Goal: Communication & Community: Connect with others

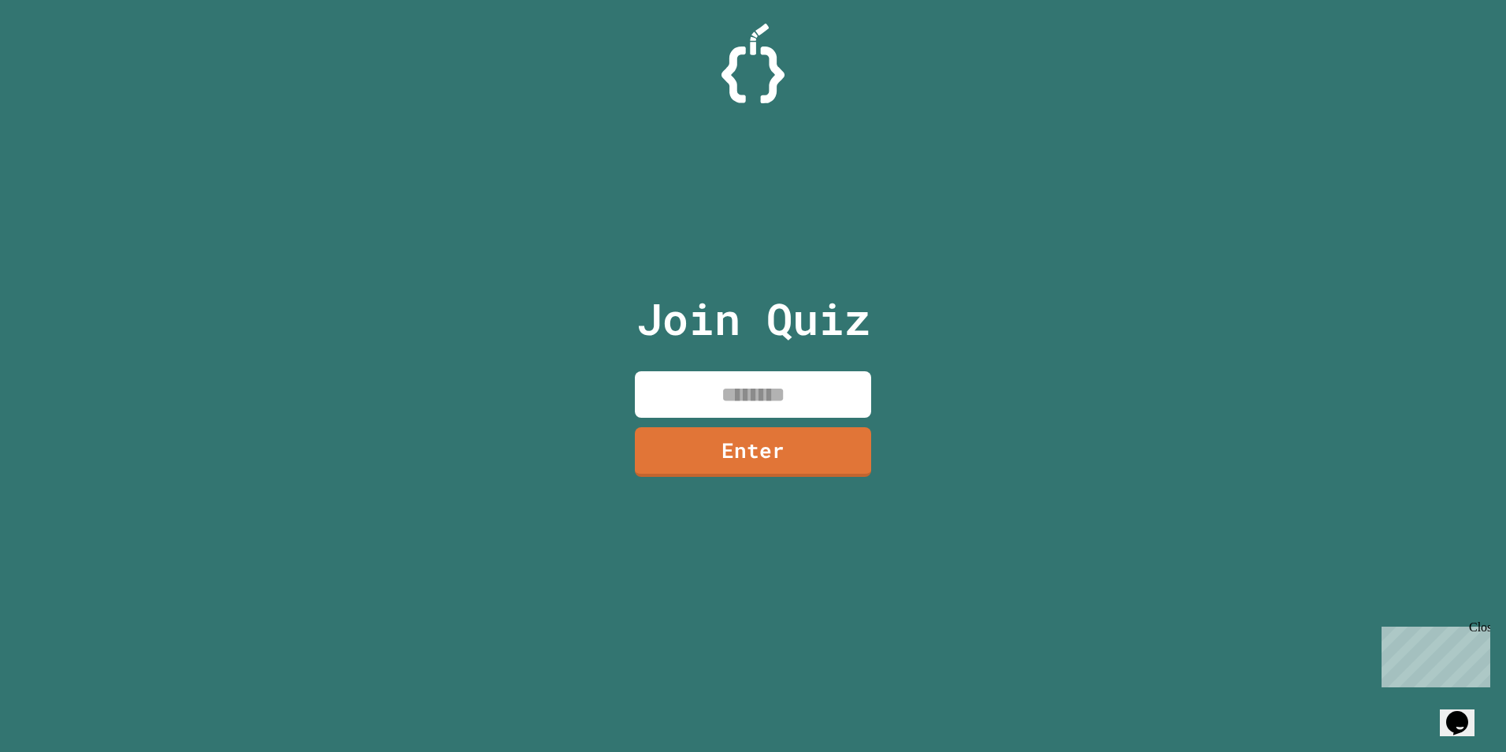
click at [1024, 349] on div "Join Quiz Enter" at bounding box center [753, 376] width 1506 height 752
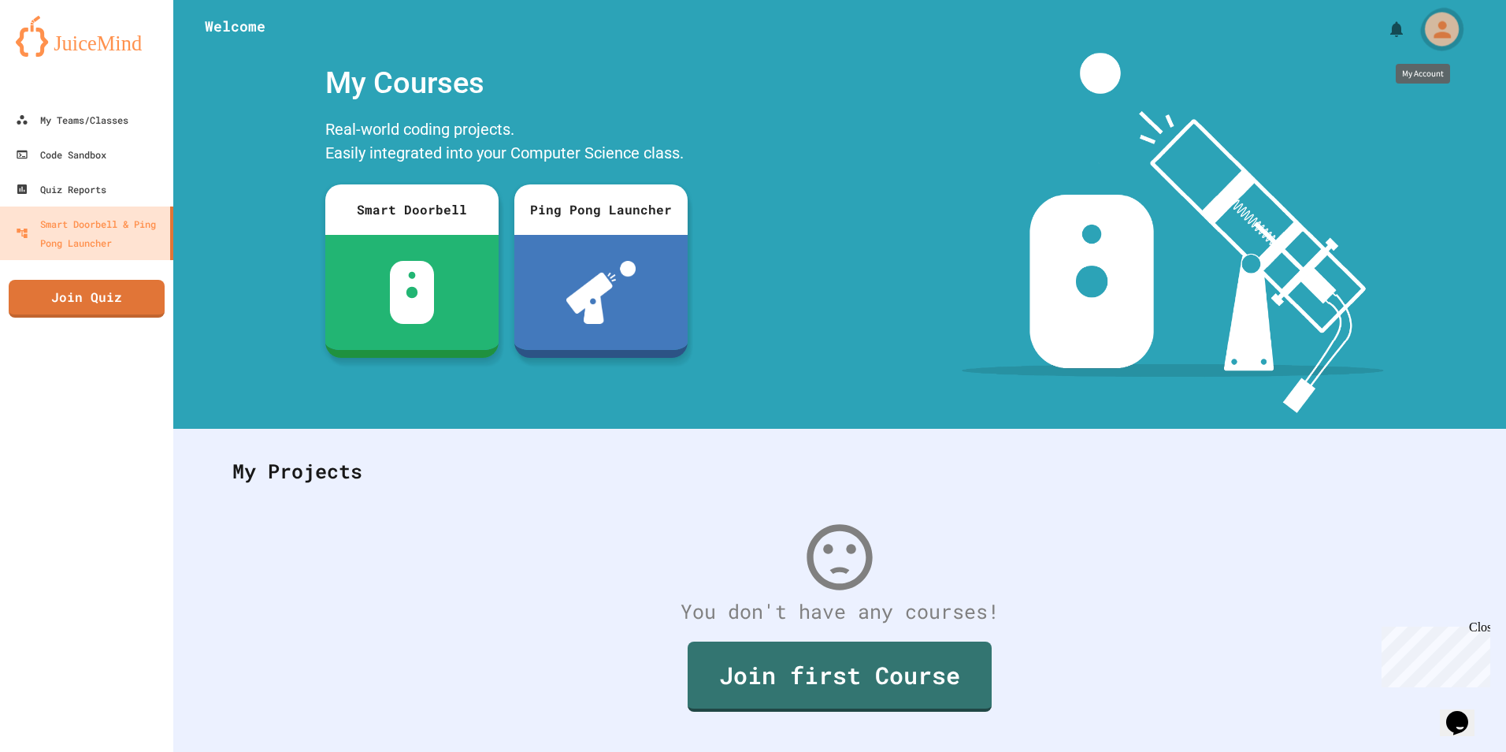
click at [1441, 28] on icon "My Account" at bounding box center [1441, 29] width 25 height 25
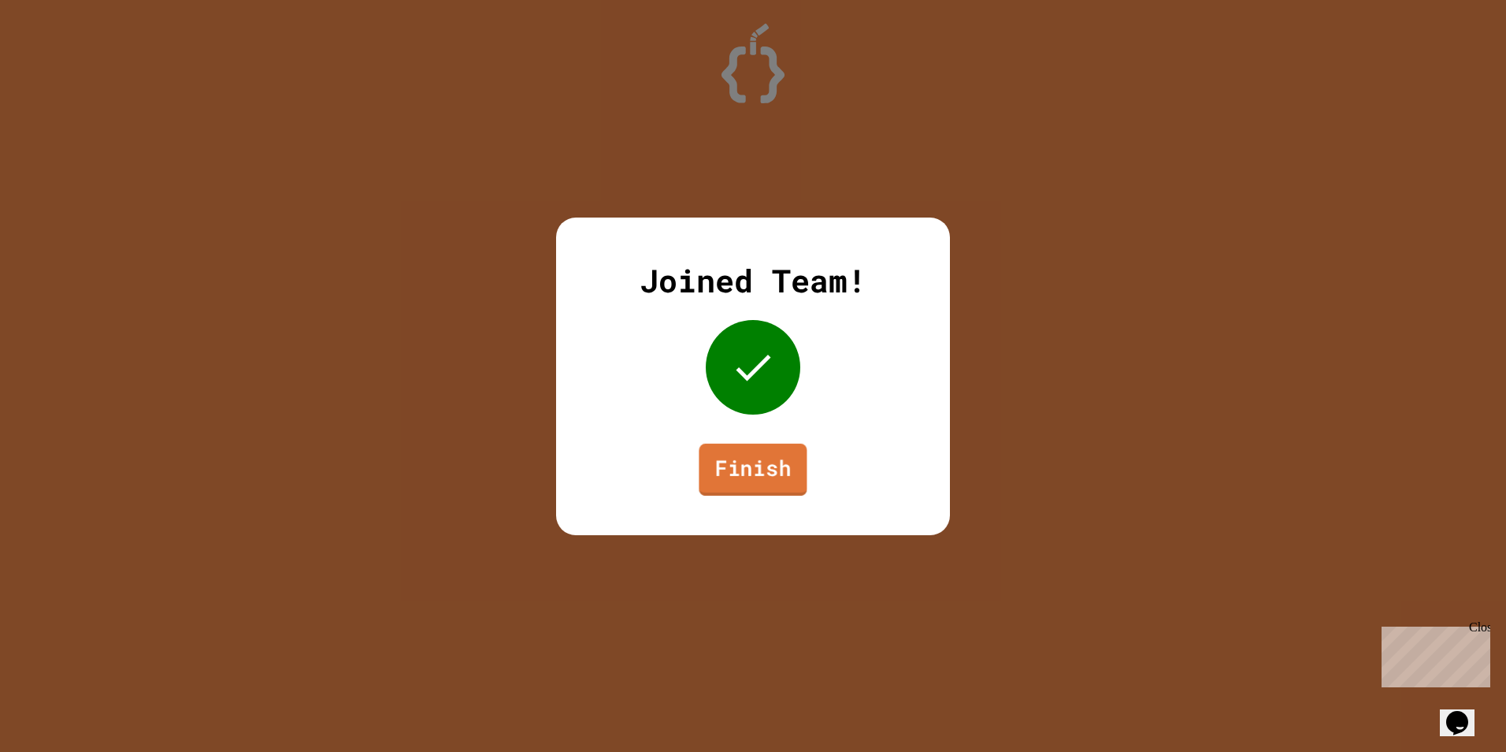
click at [756, 482] on link "Finish" at bounding box center [753, 469] width 108 height 52
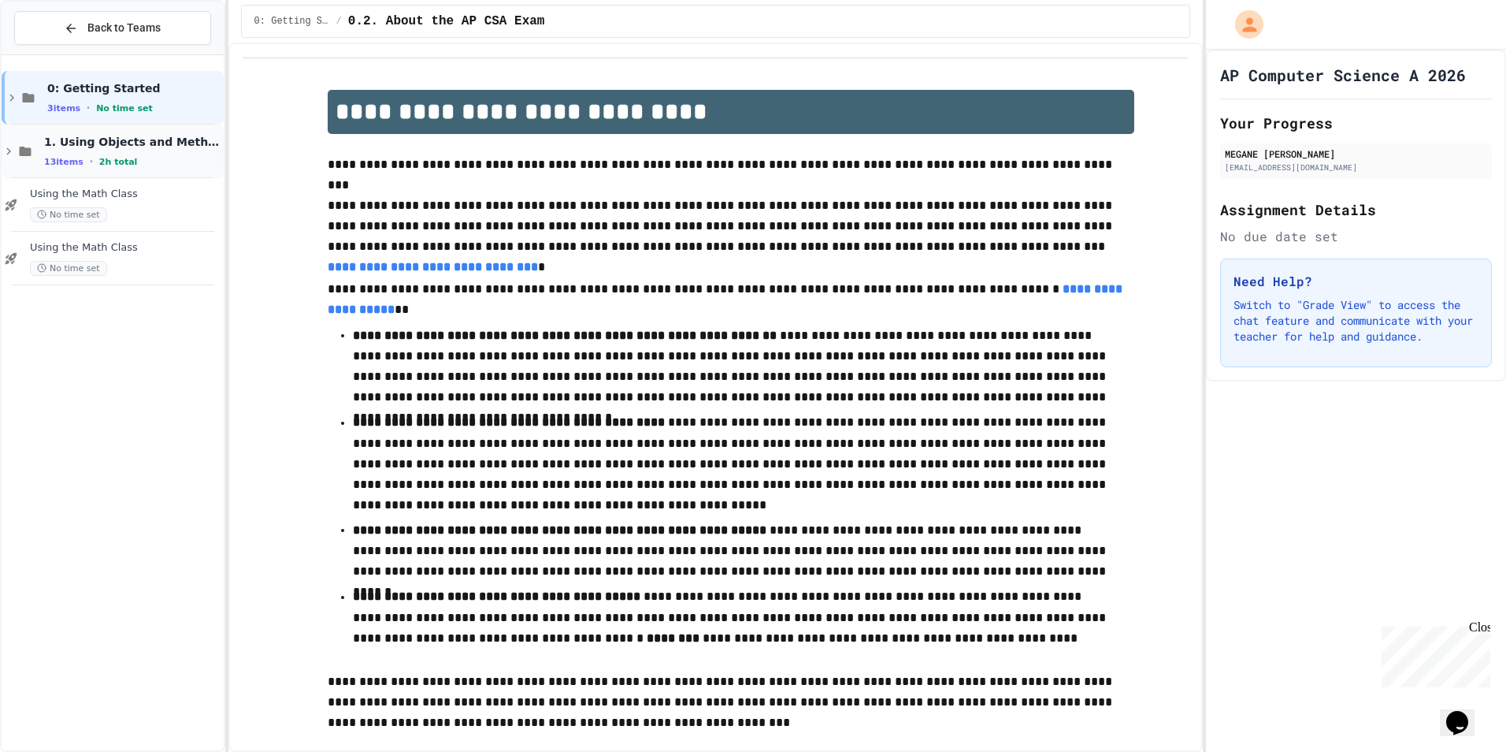
click at [190, 150] on div "1. Using Objects and Methods 13 items • 2h total" at bounding box center [132, 151] width 176 height 33
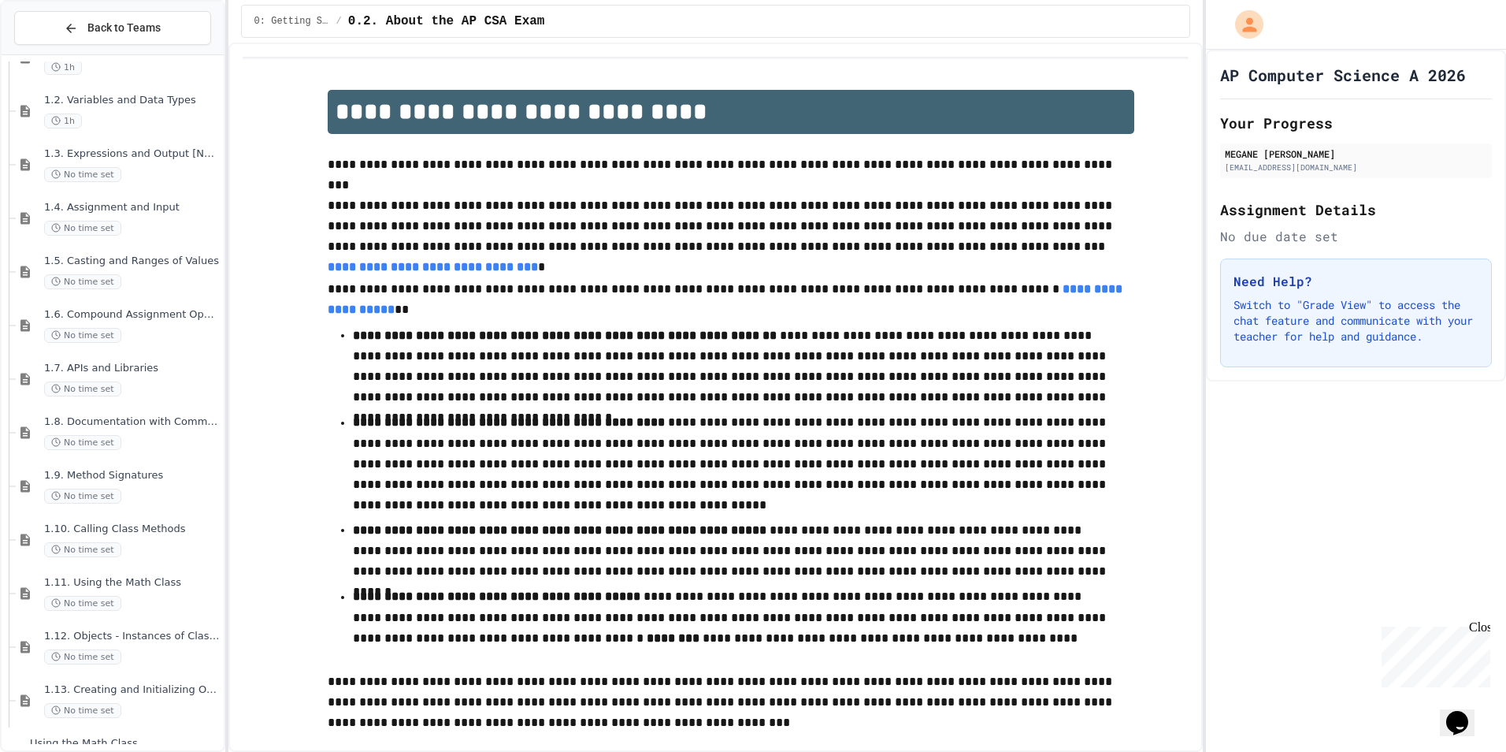
scroll to position [154, 0]
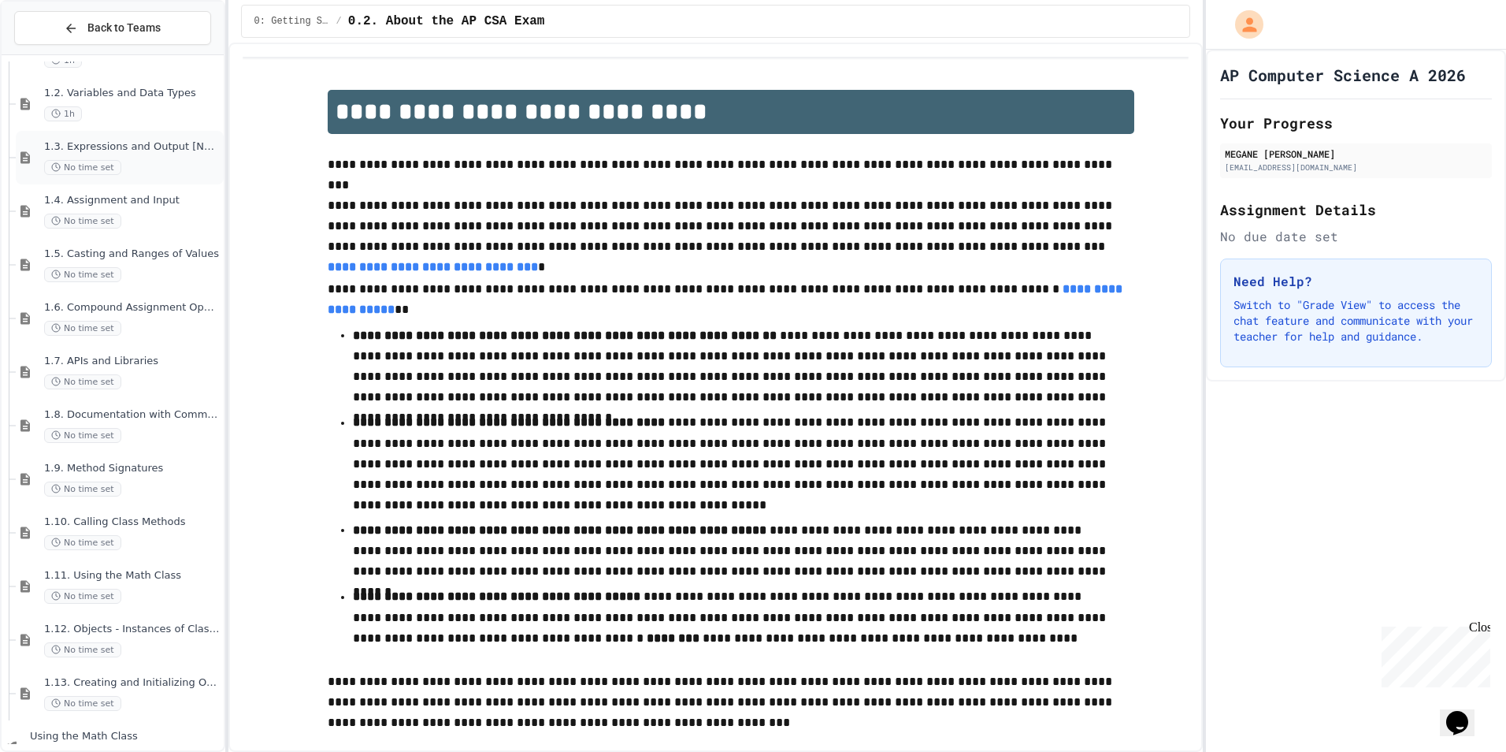
click at [136, 162] on div "No time set" at bounding box center [132, 167] width 176 height 15
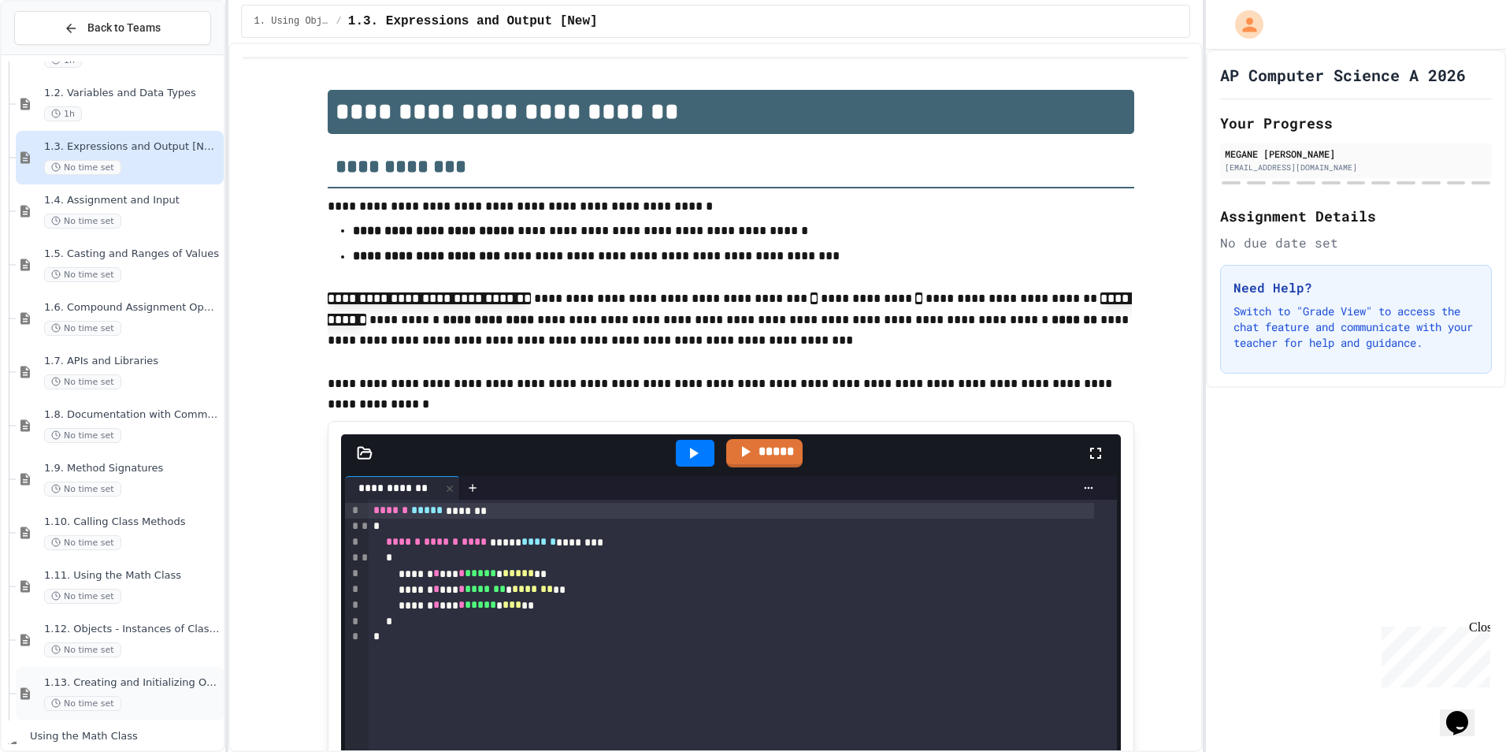
click at [119, 696] on div "No time set" at bounding box center [132, 703] width 176 height 15
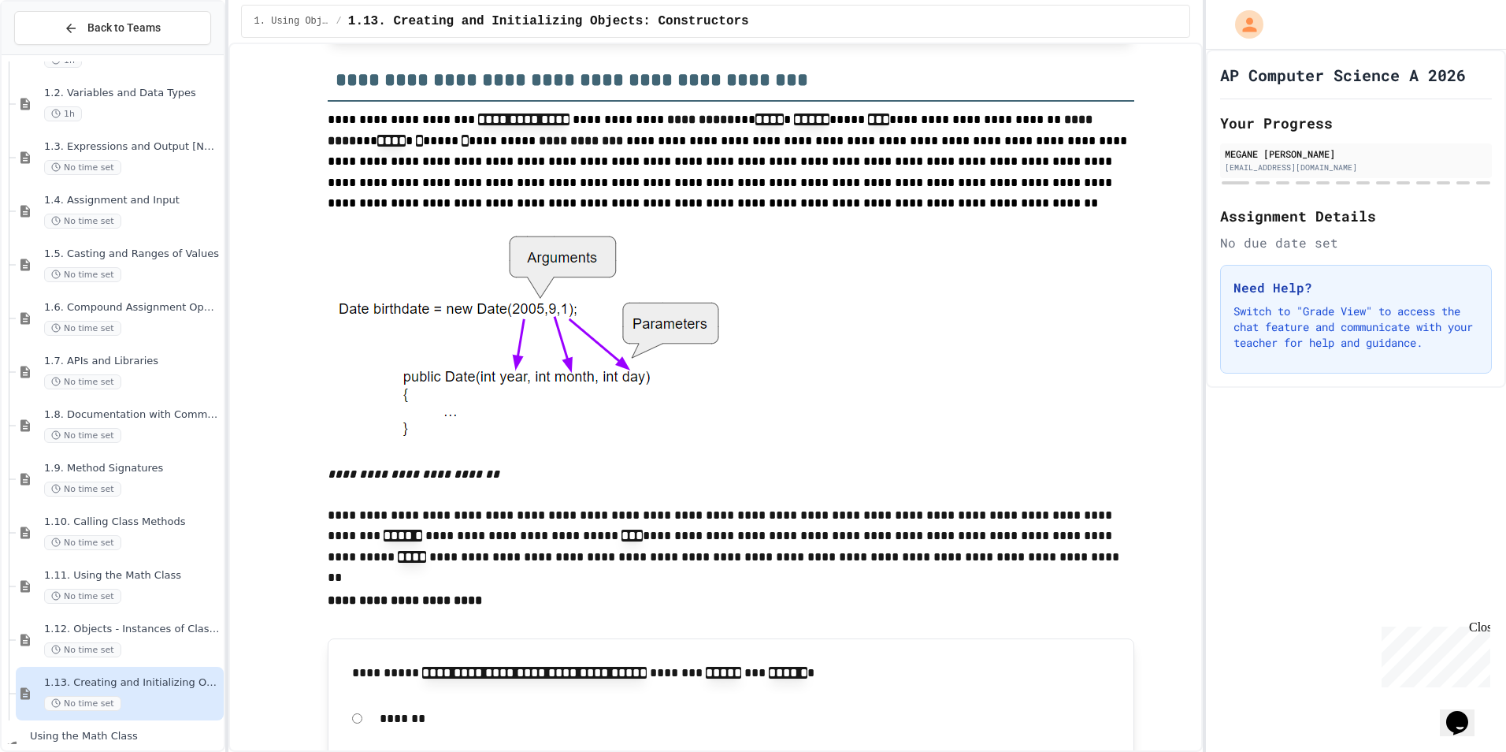
scroll to position [6564, 0]
